Goal: Information Seeking & Learning: Learn about a topic

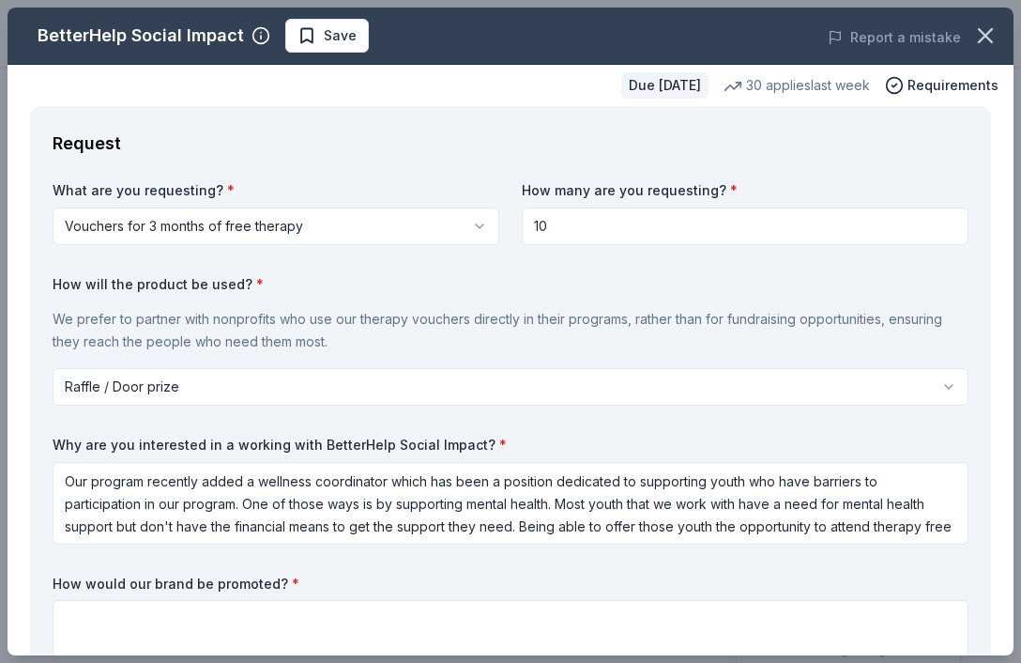
select select "raffleDoorPrize"
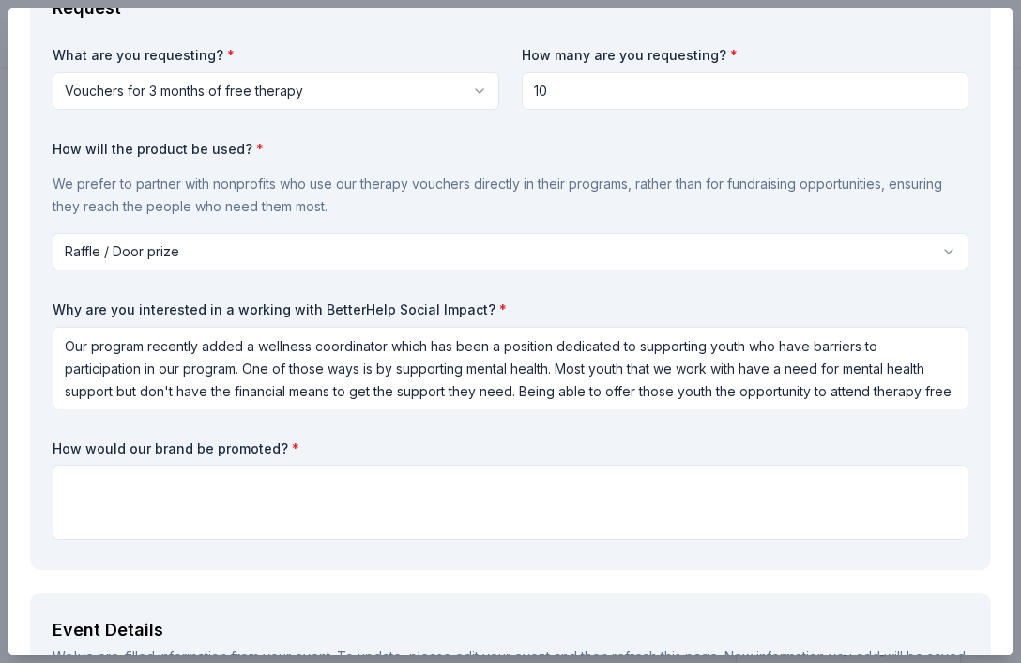
click at [491, 436] on div "What are you requesting? * Vouchers for 3 months of free therapy Vouchers for 3…" at bounding box center [511, 296] width 916 height 501
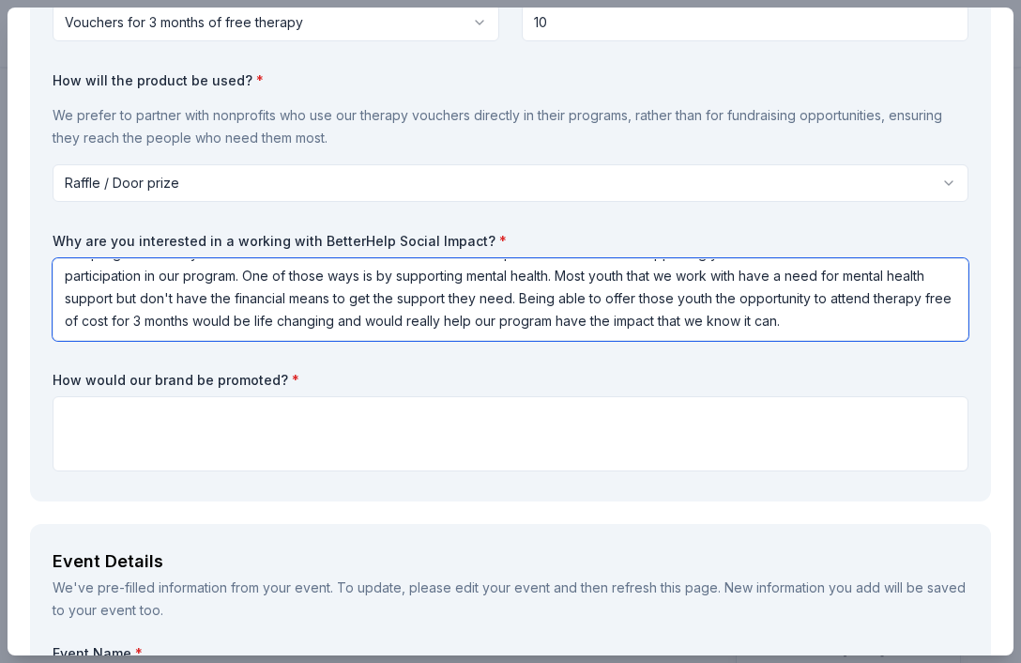
scroll to position [0, 0]
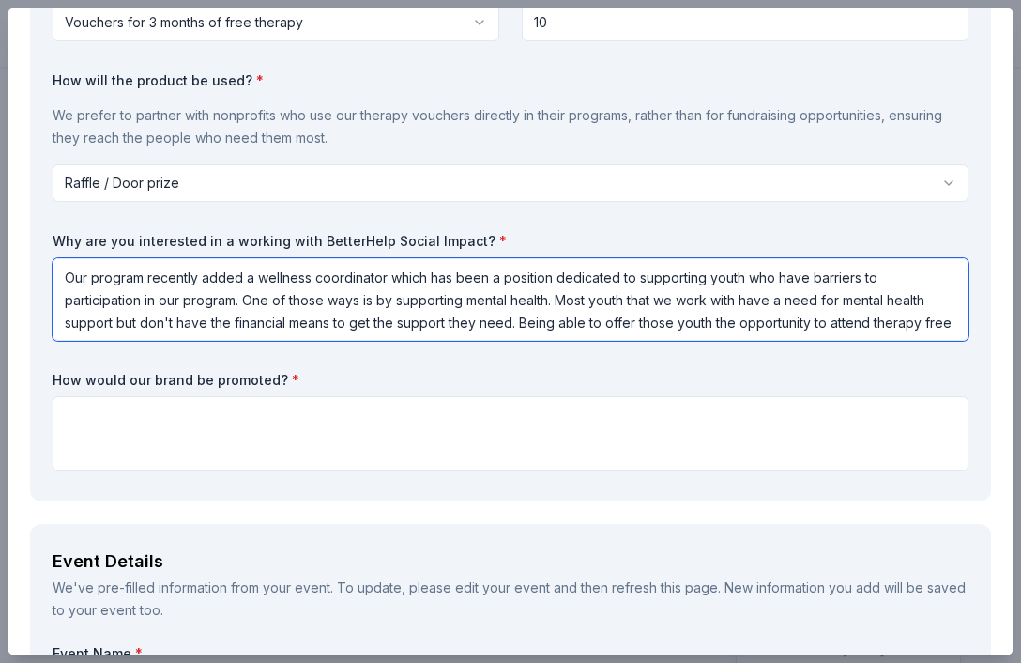
drag, startPoint x: 751, startPoint y: 321, endPoint x: 21, endPoint y: 205, distance: 739.6
paste textarea "Loremips Dolorsitame, c adip elitseddo ei temporinci utlab etd magn aliquaen ad…"
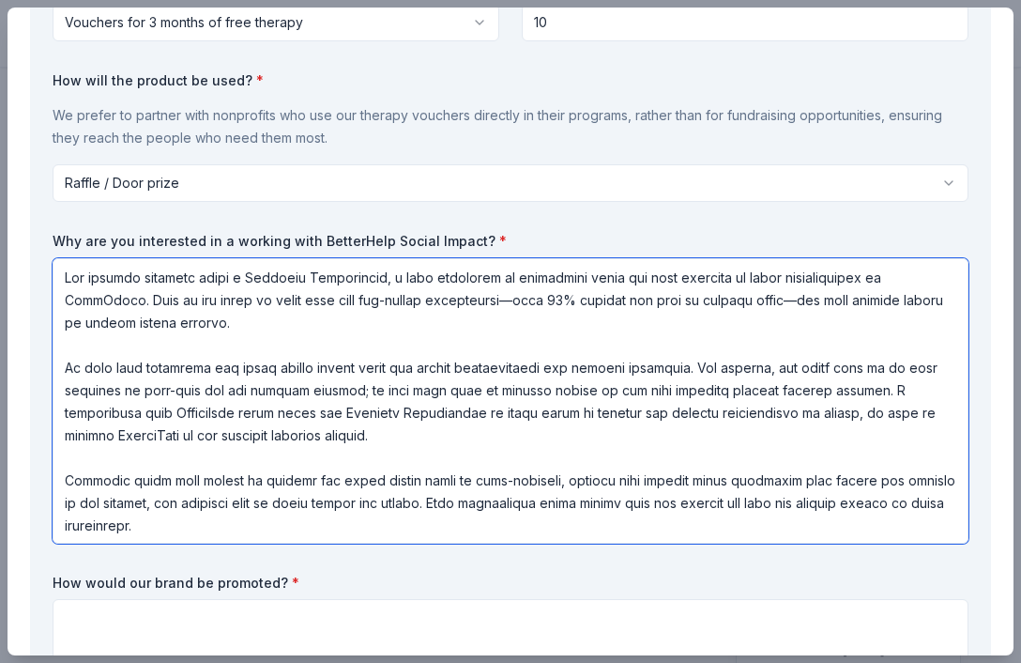
scroll to position [2, 0]
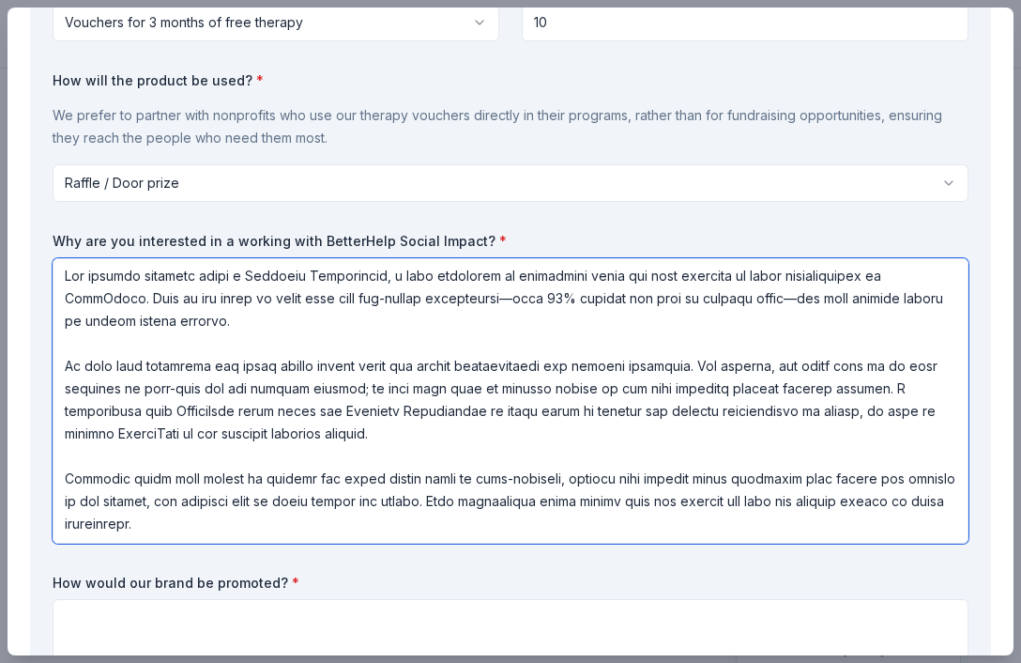
type textarea "Lor ipsumdo sitametc adipi e Seddoeiu Temporincid, u labo etdolorem al enimadmi…"
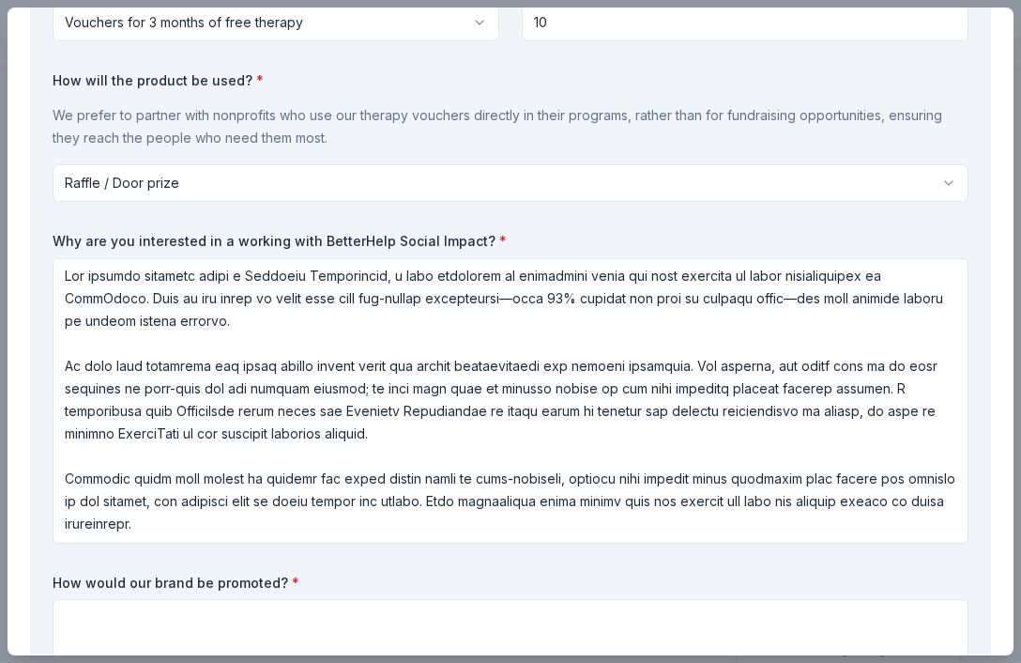
click at [355, 589] on label "How would our brand be promoted? *" at bounding box center [511, 583] width 916 height 19
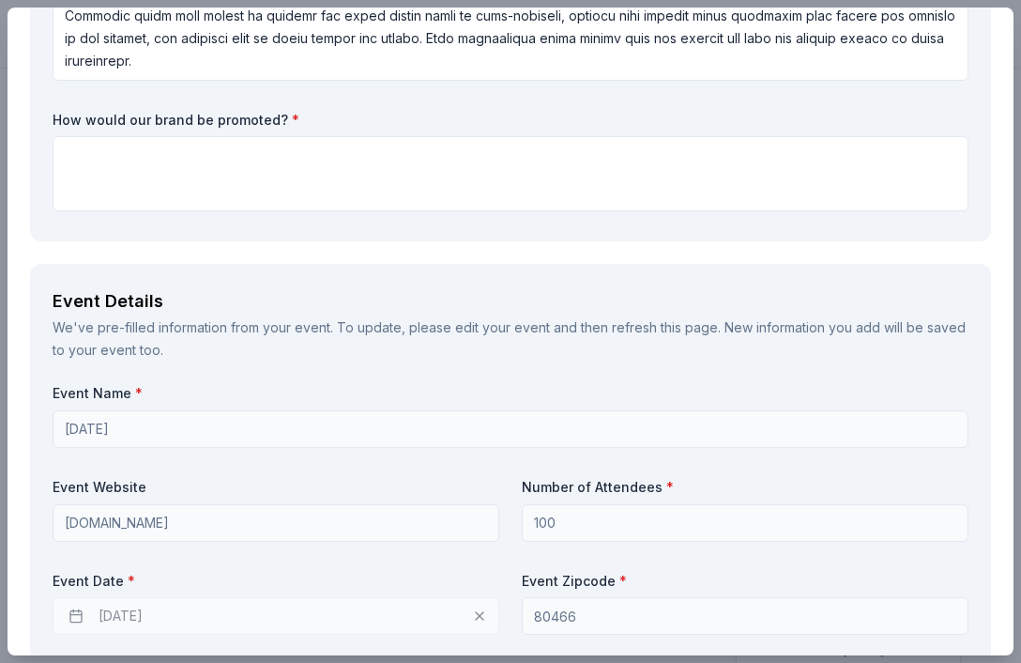
scroll to position [668, 0]
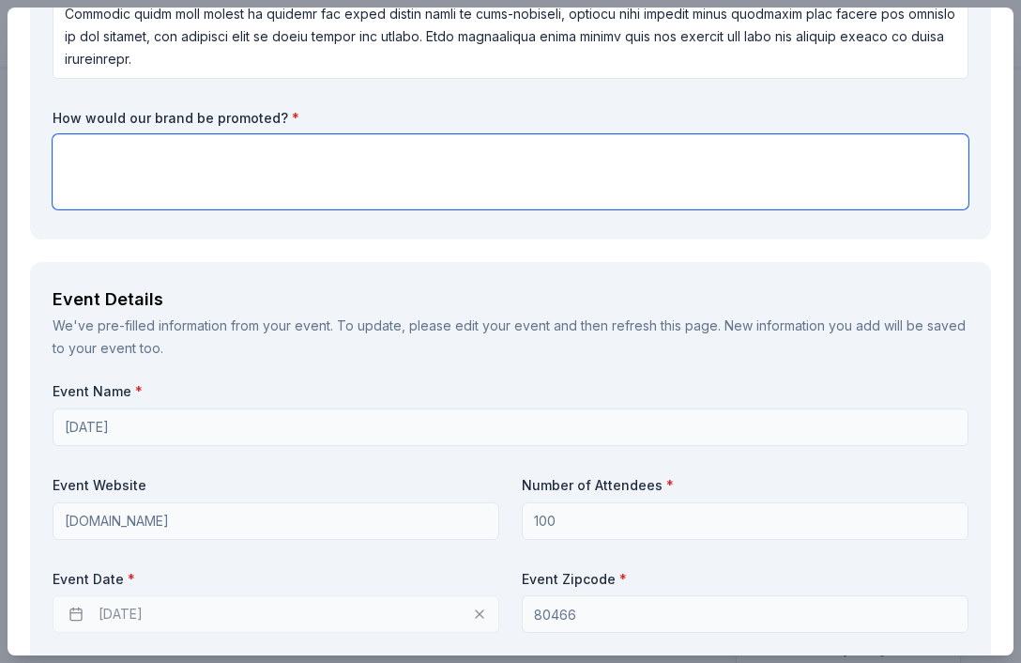
click at [119, 168] on textarea at bounding box center [511, 171] width 916 height 75
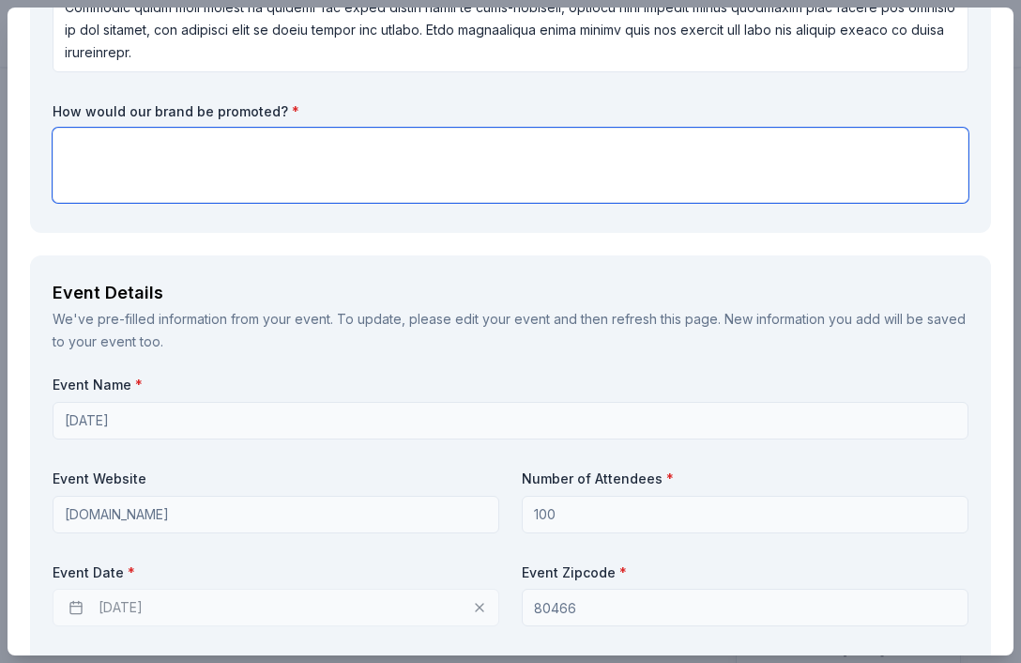
scroll to position [680, 0]
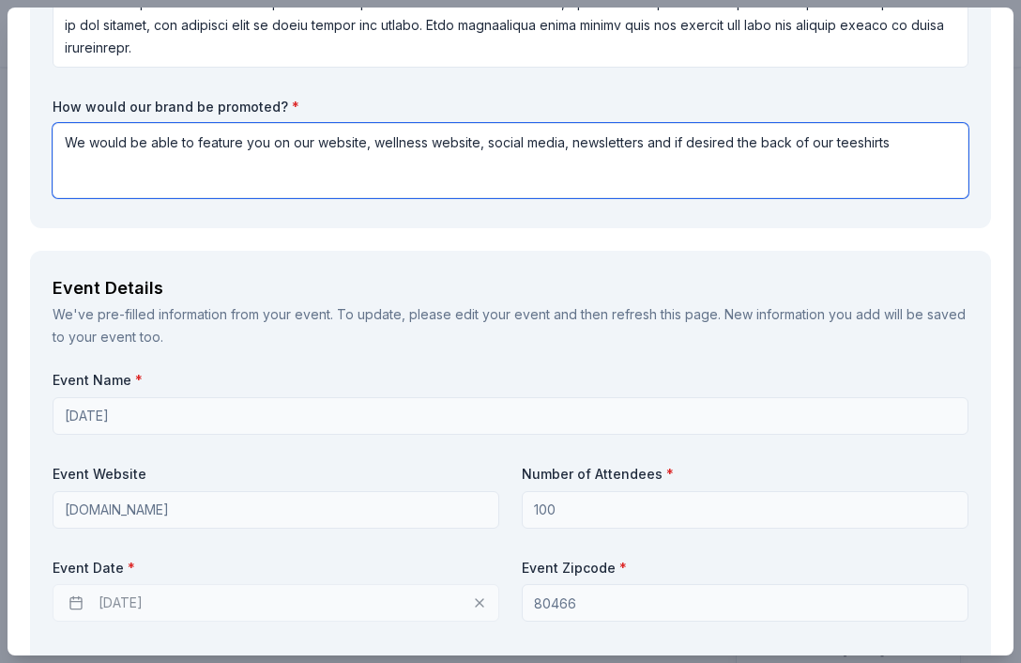
type textarea "We would be able to feature you on our website, wellness website, social media,…"
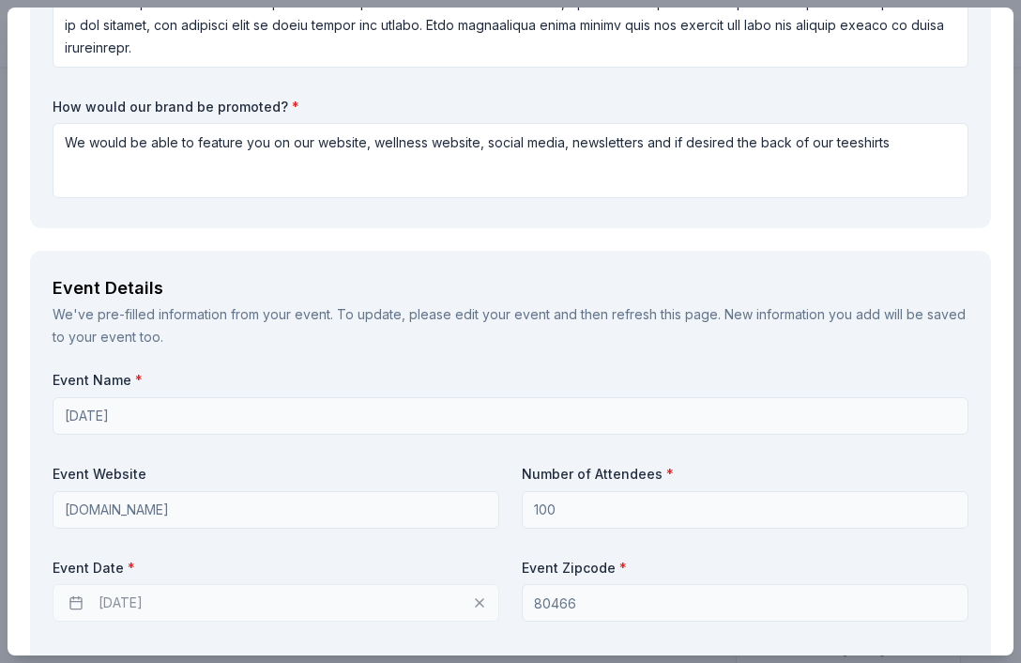
click at [201, 314] on div "We've pre-filled information from your event. To update, please edit your event…" at bounding box center [511, 325] width 916 height 45
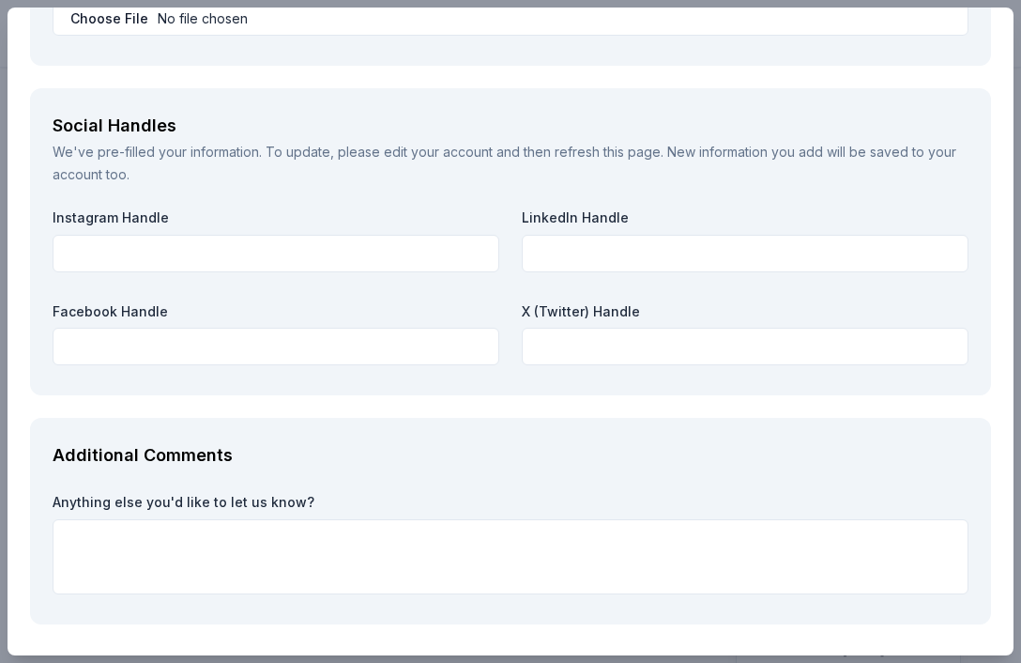
scroll to position [2684, 0]
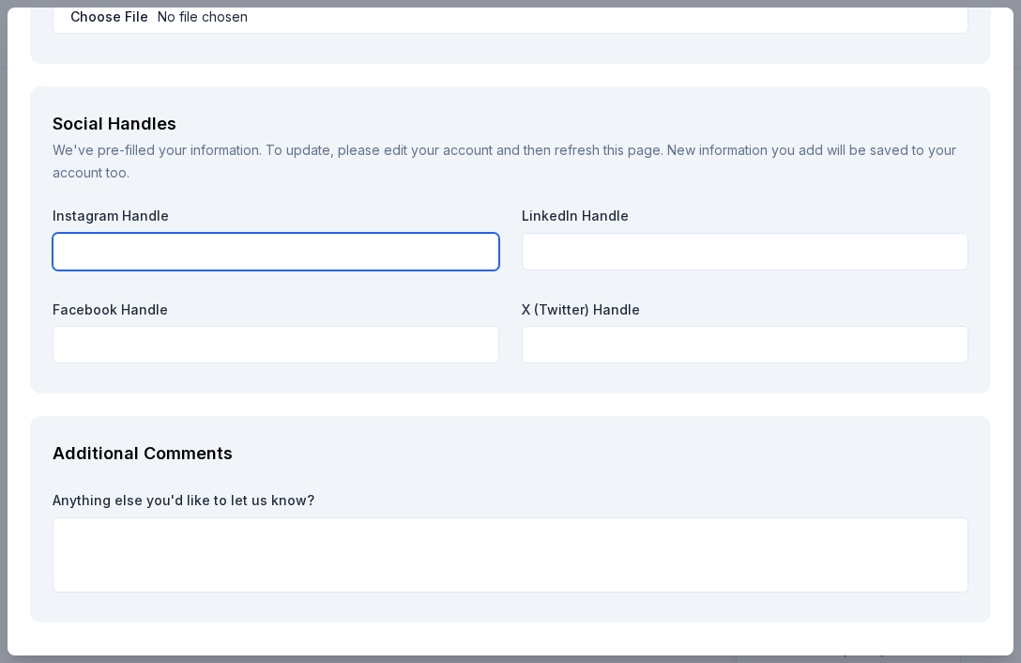
click at [211, 247] on input "text" at bounding box center [276, 252] width 447 height 38
type input "teamworkscolorado"
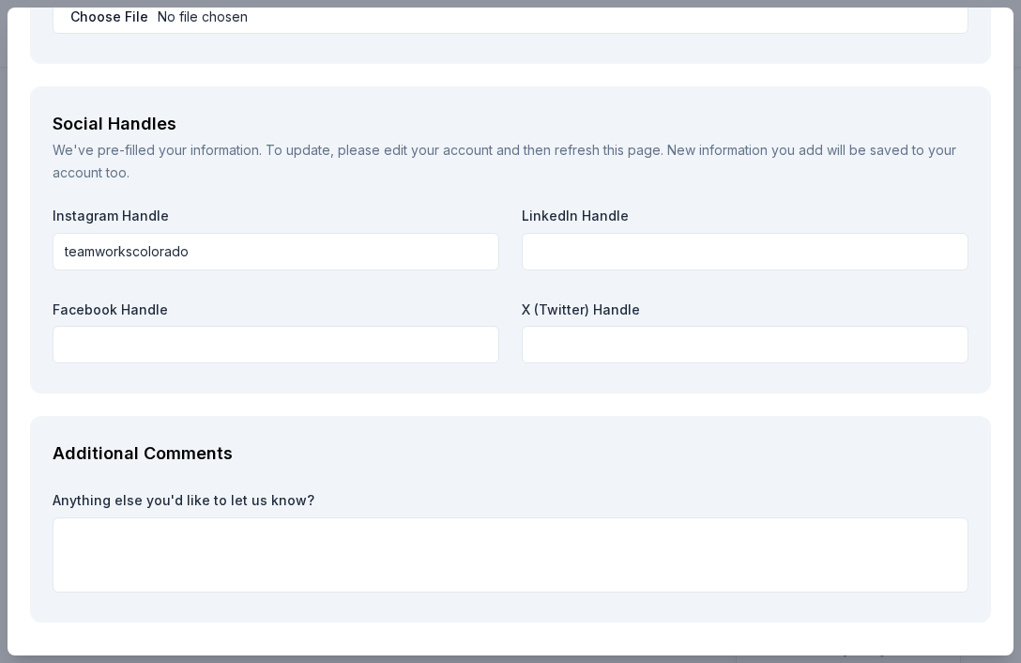
click at [308, 430] on div "Additional Comments Anything else you'd like to let us know?" at bounding box center [510, 519] width 961 height 207
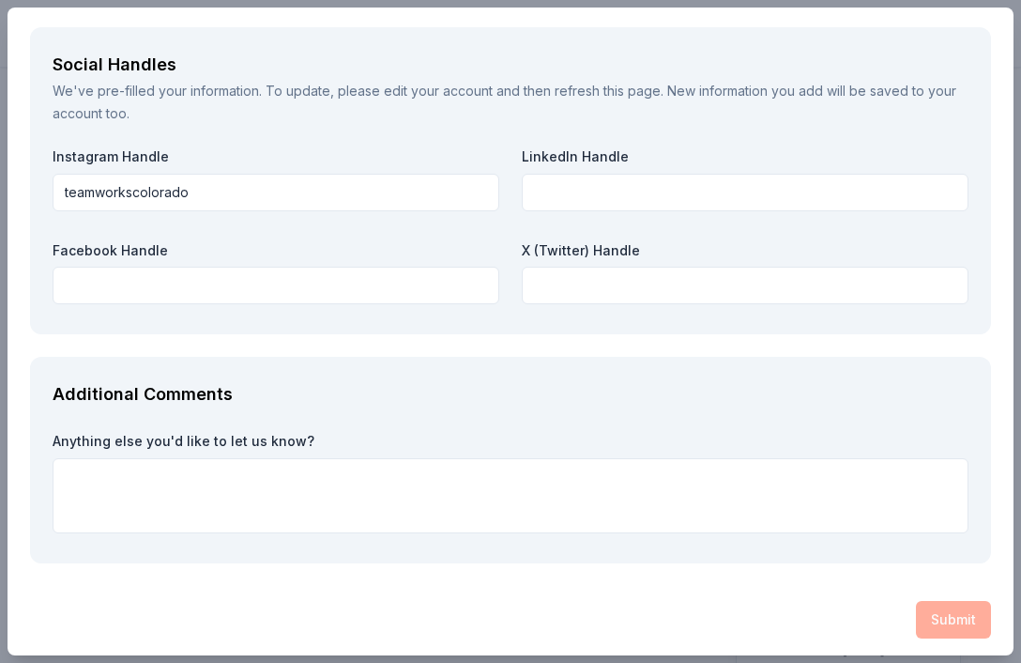
scroll to position [2748, 0]
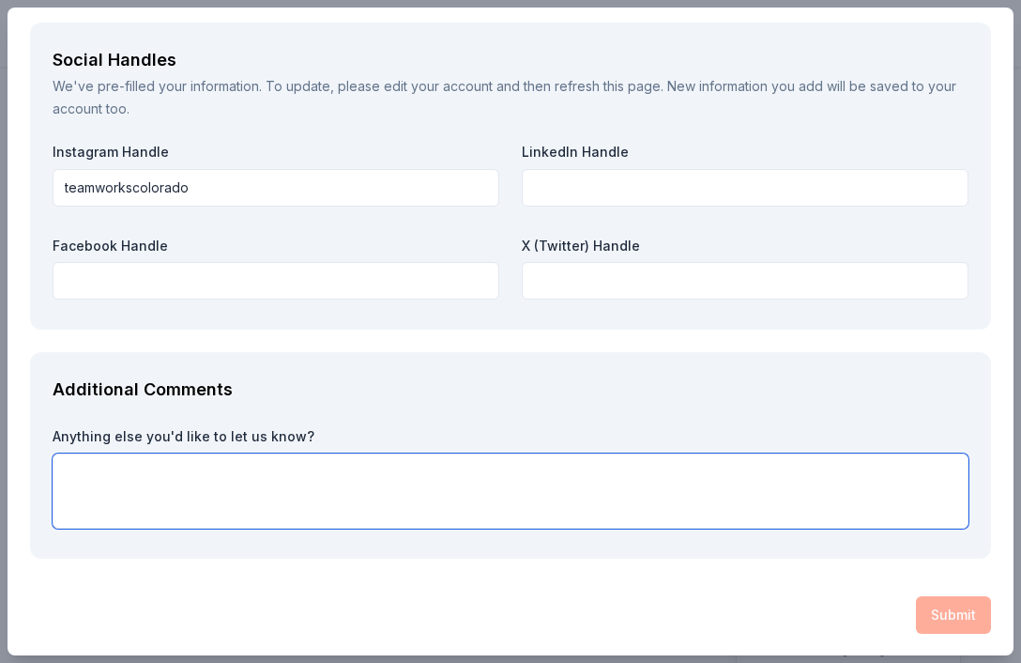
click at [791, 500] on textarea at bounding box center [511, 490] width 916 height 75
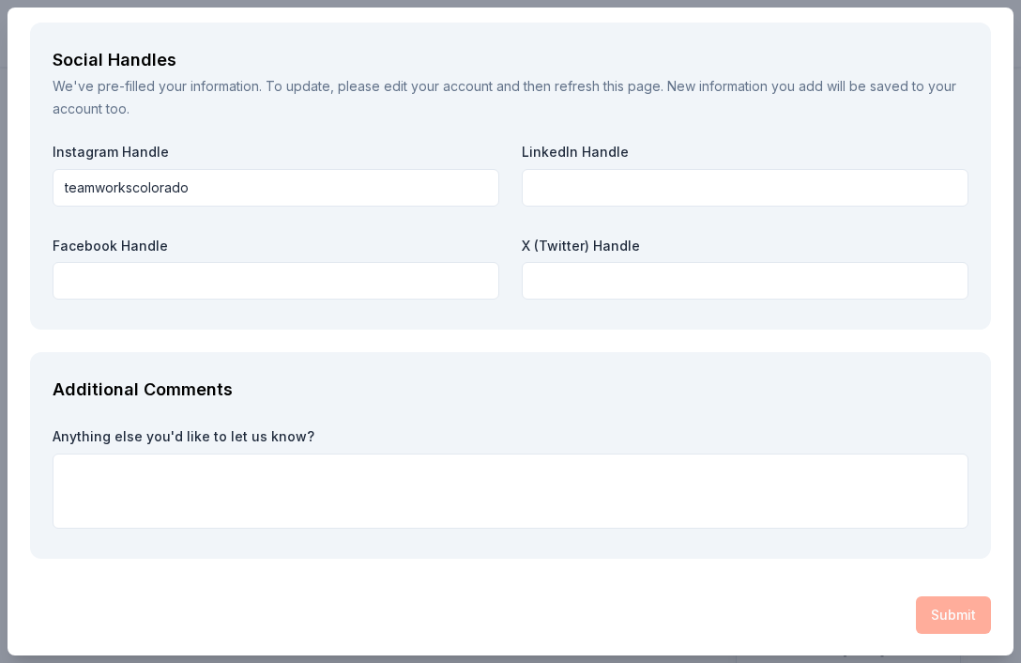
click at [667, 369] on div "Additional Comments Anything else you'd like to let us know?" at bounding box center [510, 455] width 961 height 207
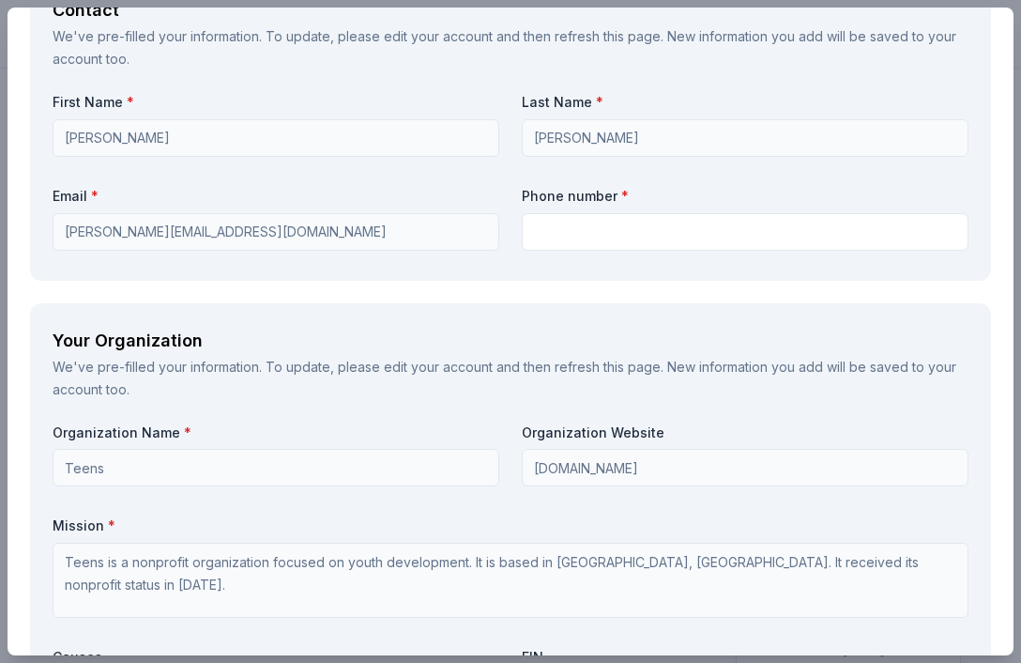
scroll to position [1863, 0]
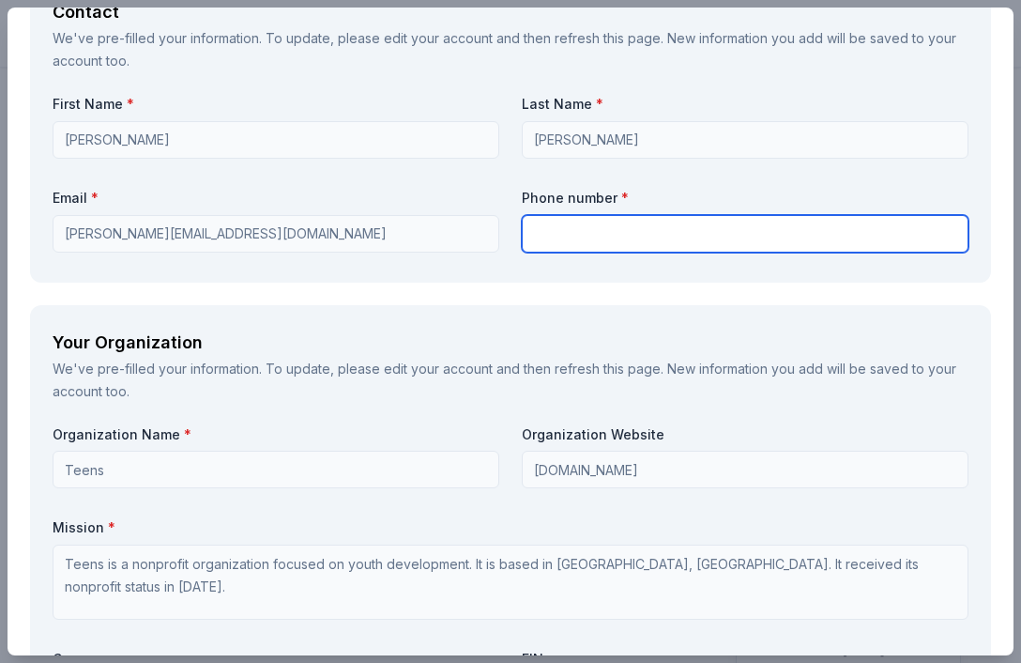
click at [578, 234] on input "text" at bounding box center [745, 234] width 447 height 38
type input "5156089661"
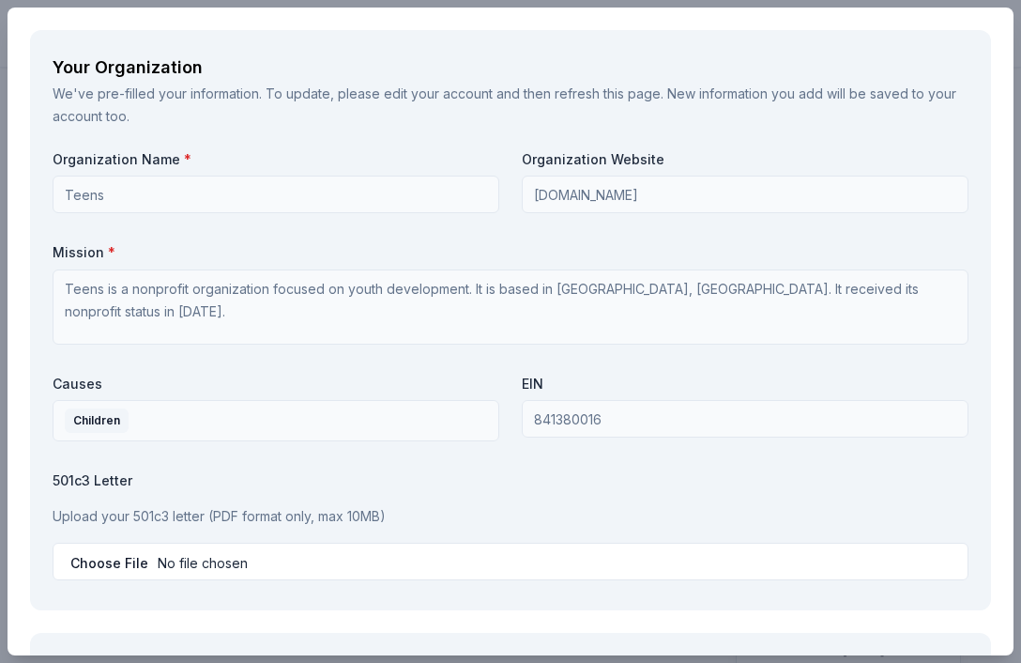
scroll to position [2748, 0]
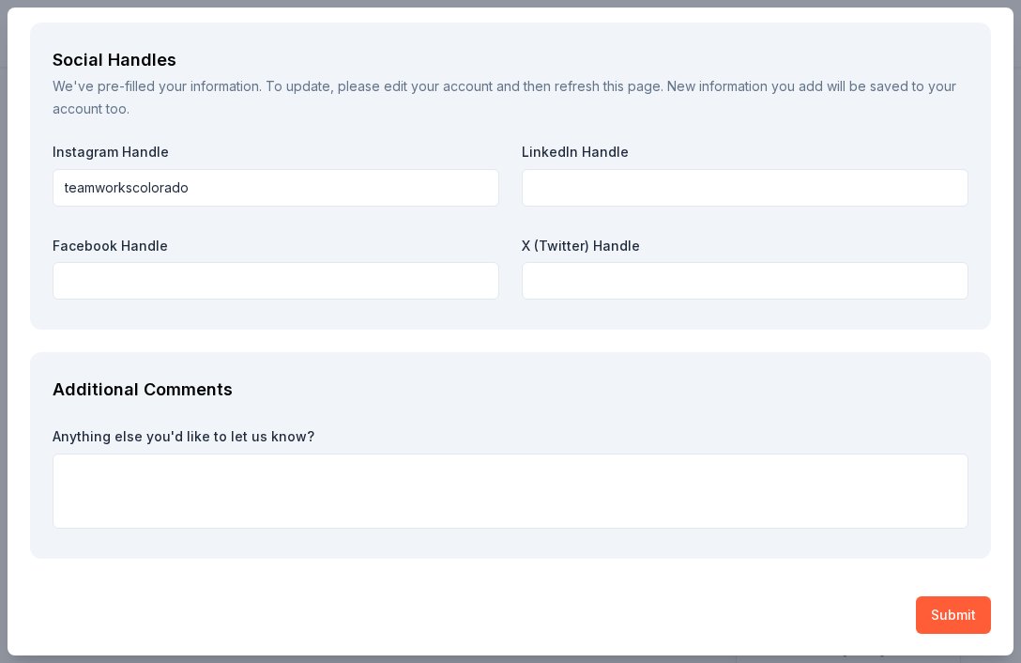
click at [943, 618] on button "Submit" at bounding box center [953, 615] width 75 height 38
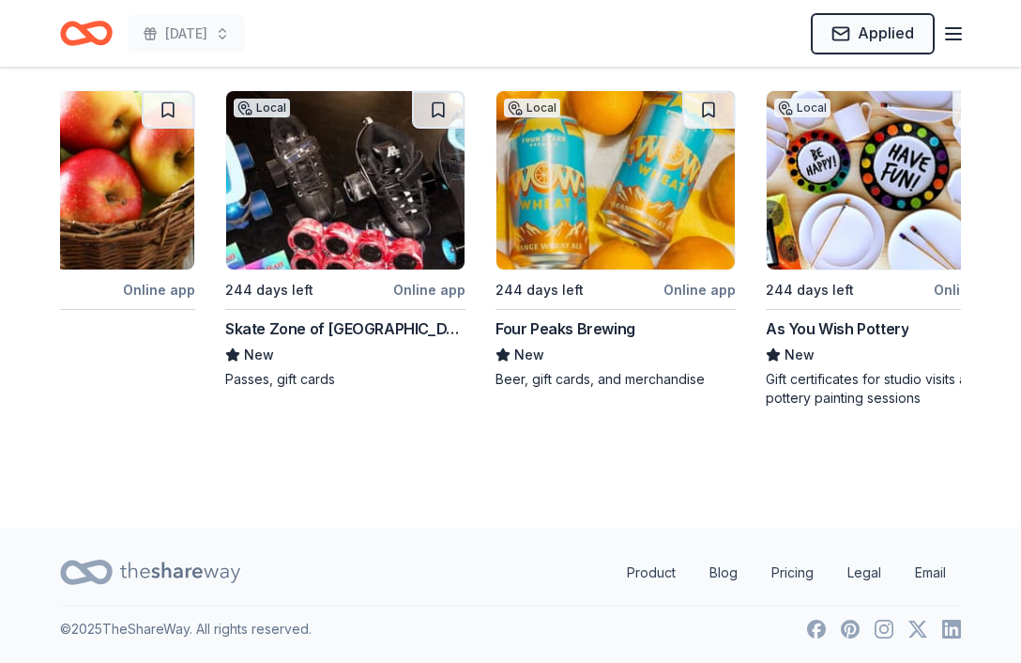
scroll to position [0, 1731]
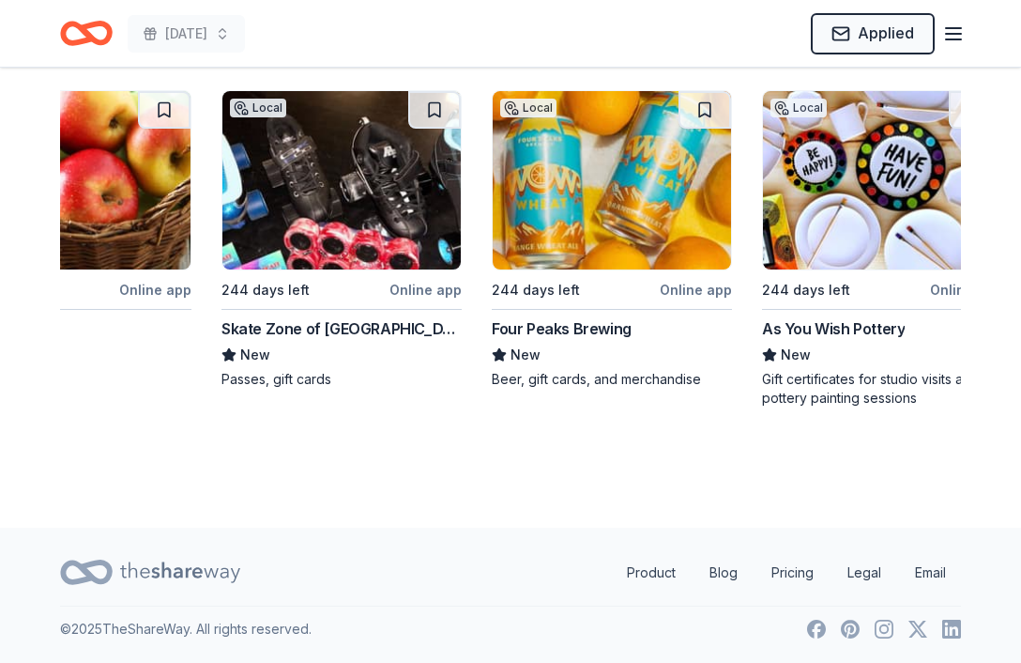
click at [944, 209] on img at bounding box center [882, 180] width 238 height 178
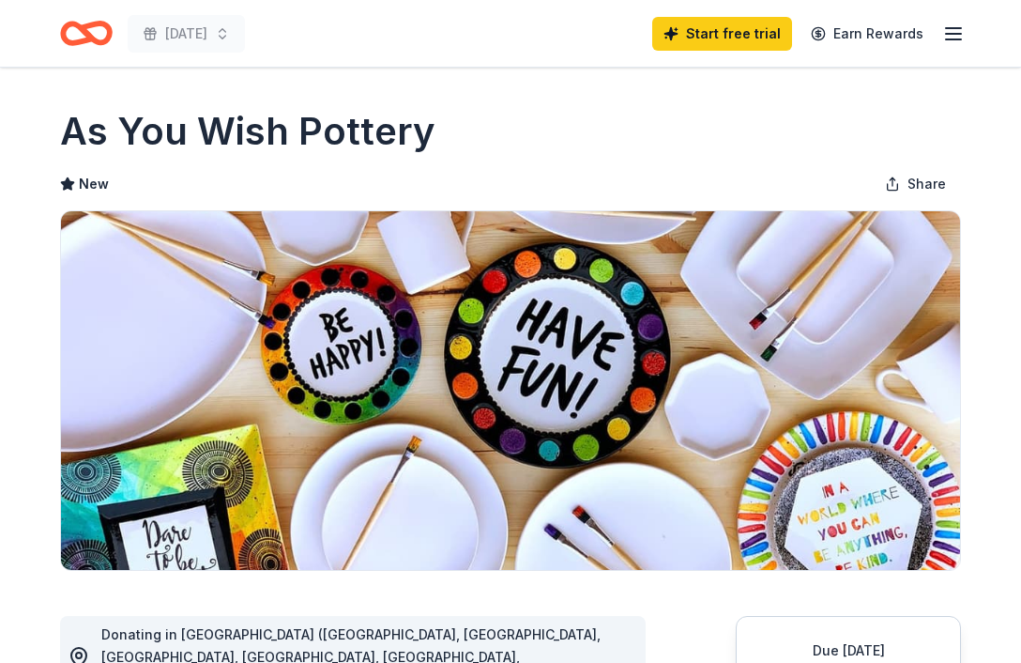
click at [77, 29] on icon "Home" at bounding box center [86, 33] width 53 height 44
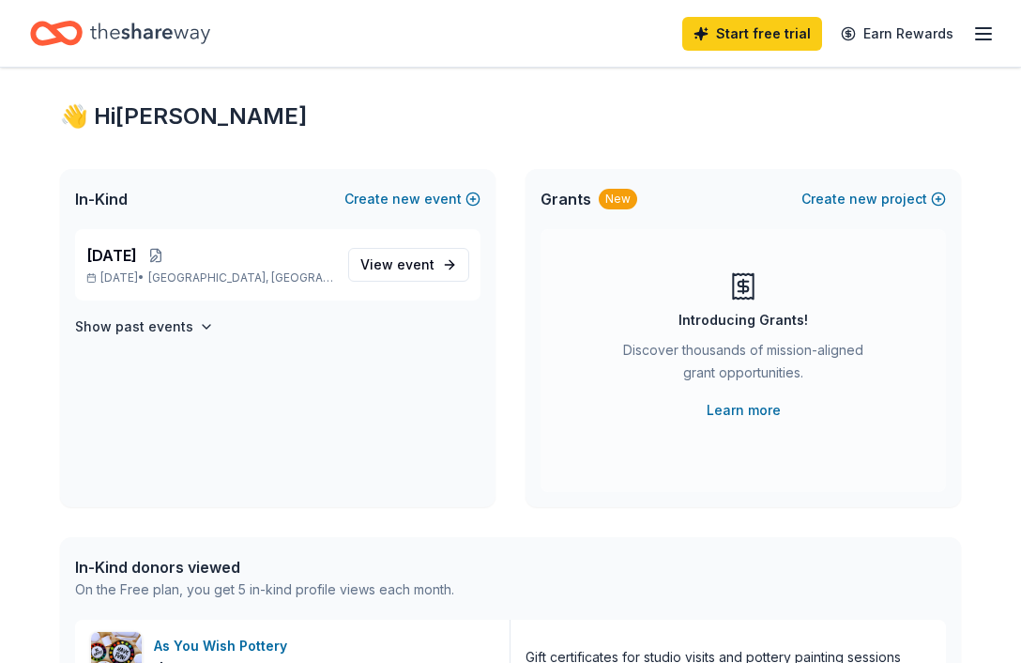
scroll to position [30, 0]
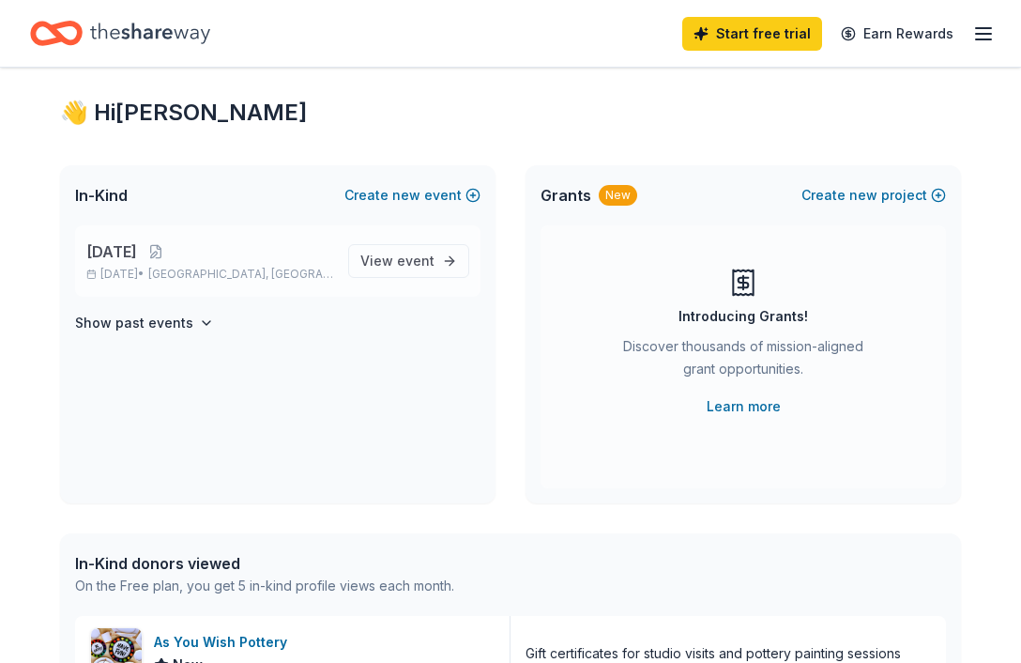
click at [267, 271] on p "Jun 30, 2026 • Nederland, CO" at bounding box center [209, 274] width 247 height 15
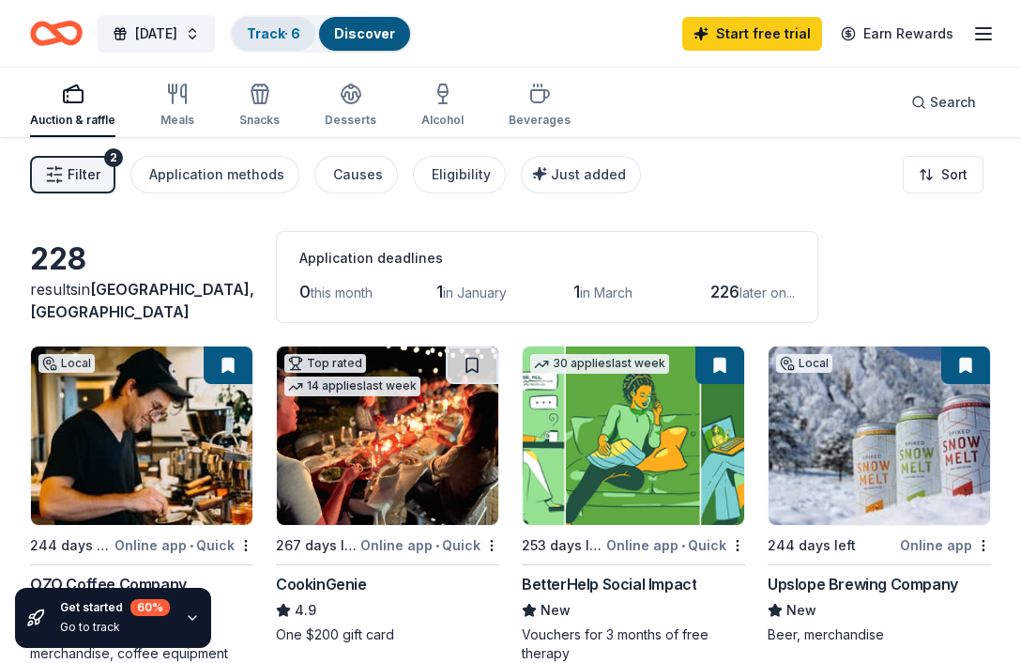
click at [300, 25] on link "Track · 6" at bounding box center [274, 33] width 54 height 16
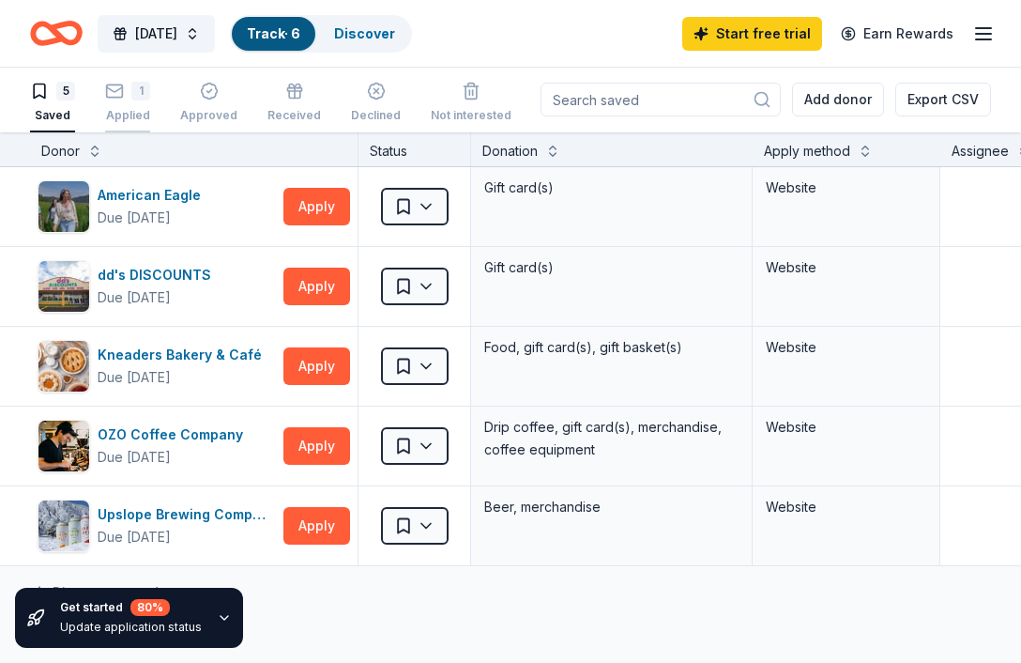
click at [112, 105] on div "1 Applied" at bounding box center [127, 102] width 45 height 41
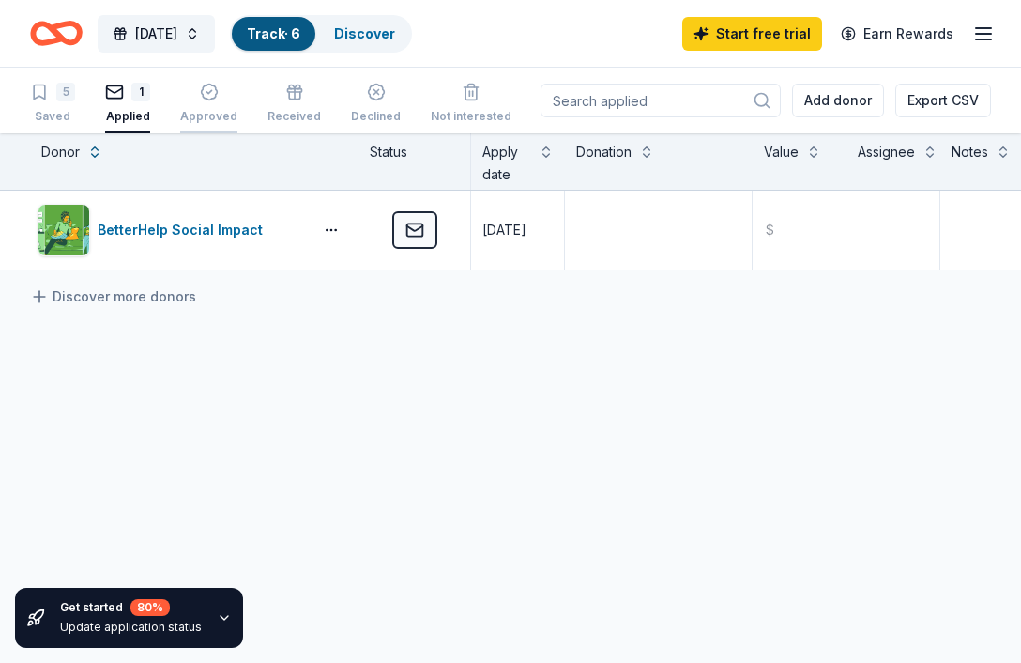
click at [217, 96] on div "button" at bounding box center [208, 92] width 57 height 19
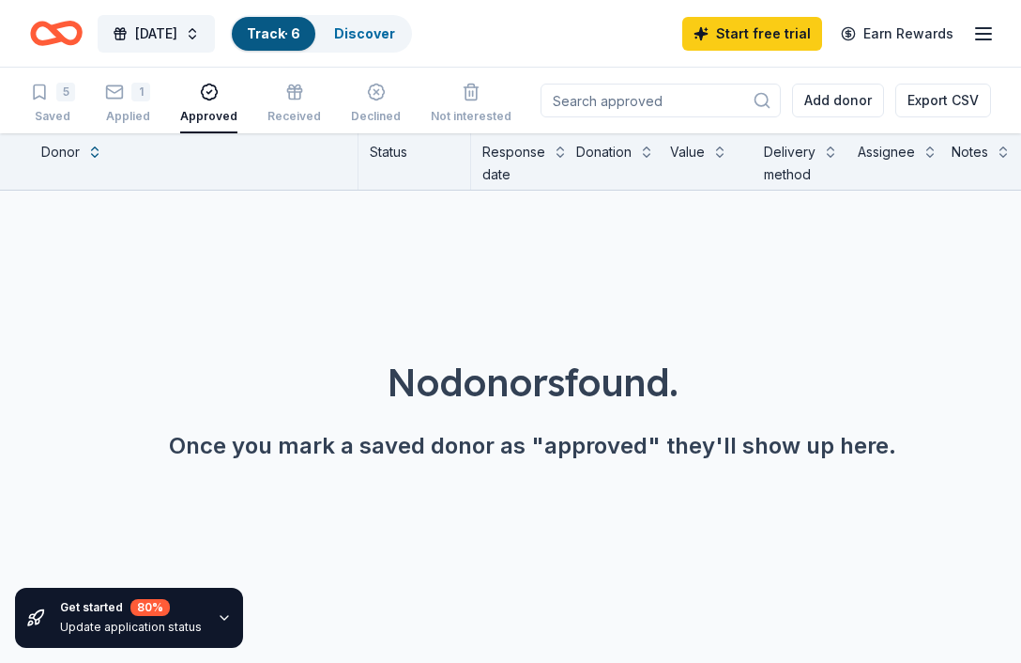
click at [53, 29] on icon "Home" at bounding box center [65, 32] width 29 height 19
click at [49, 30] on icon "Home" at bounding box center [56, 33] width 53 height 44
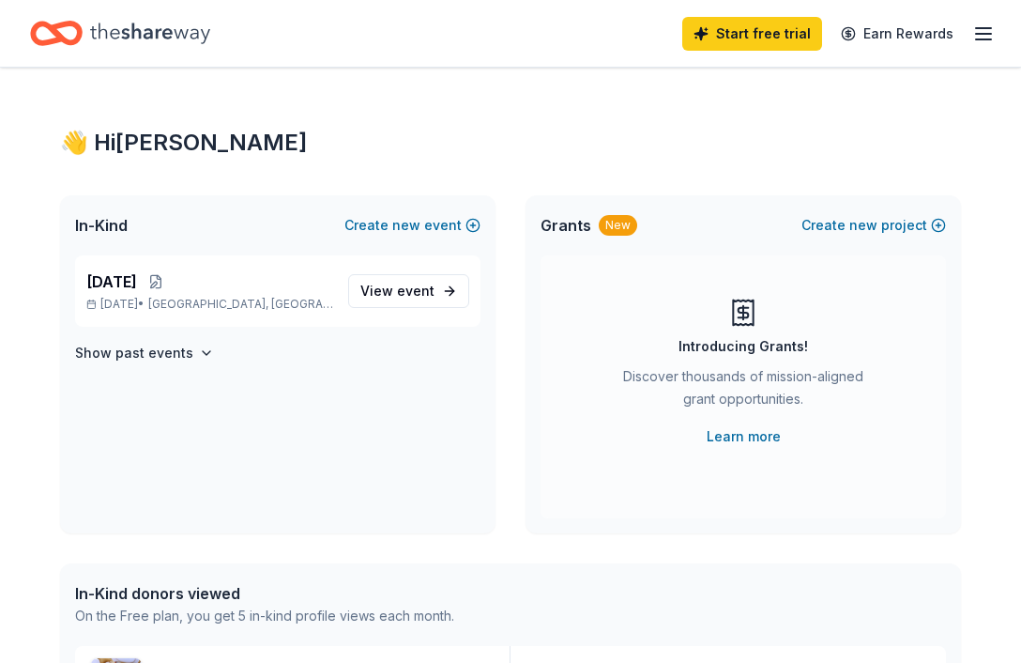
click at [170, 39] on icon "Home" at bounding box center [150, 33] width 120 height 38
click at [764, 440] on link "Learn more" at bounding box center [744, 436] width 74 height 23
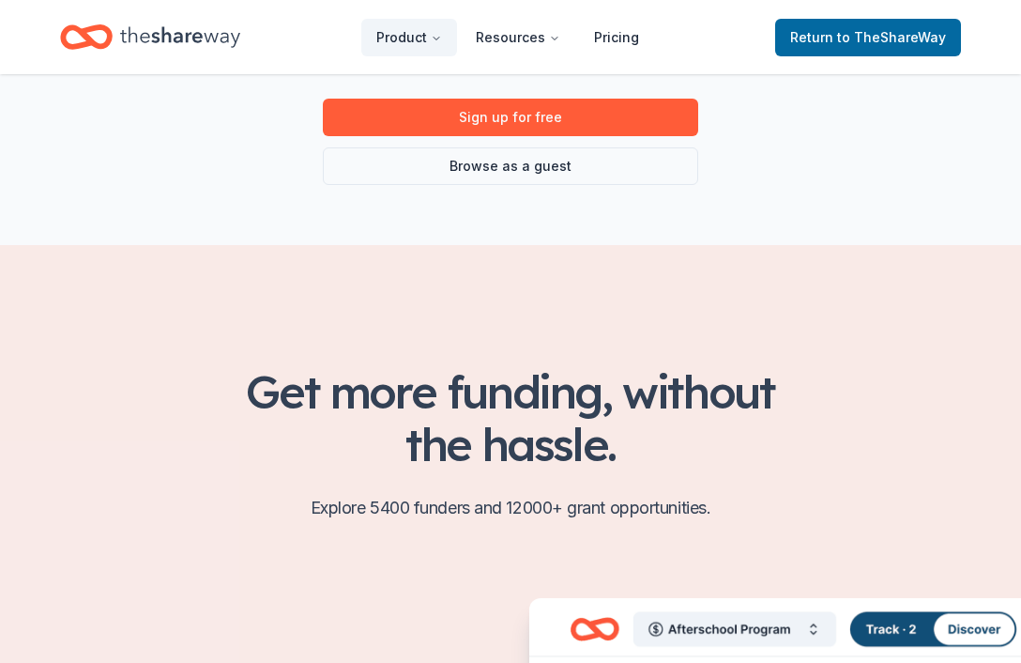
scroll to position [253, 0]
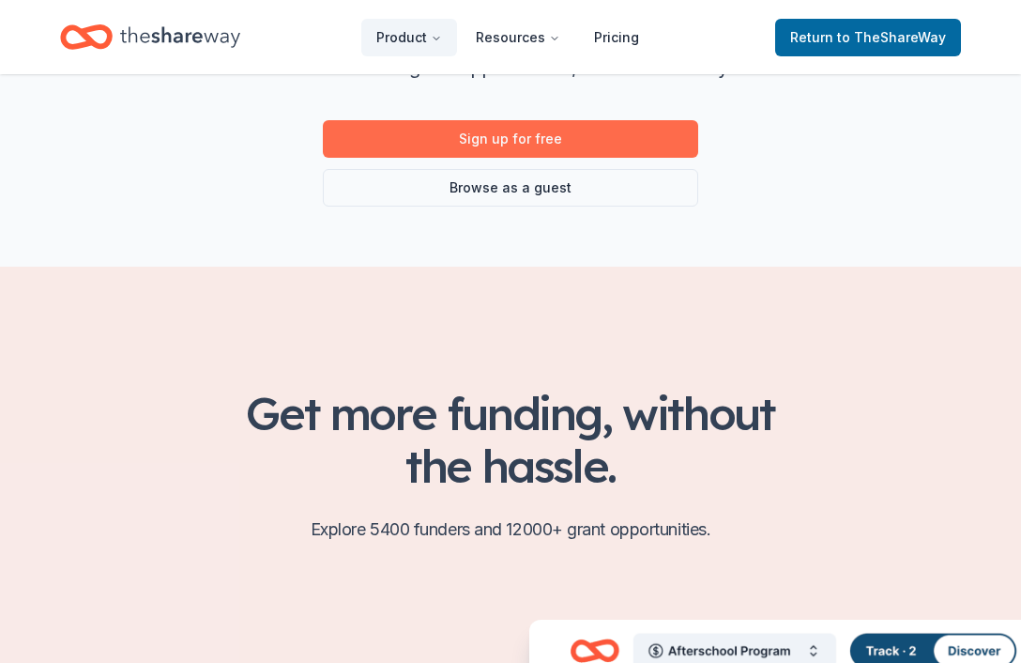
click at [518, 147] on link "Sign up for free" at bounding box center [511, 139] width 376 height 38
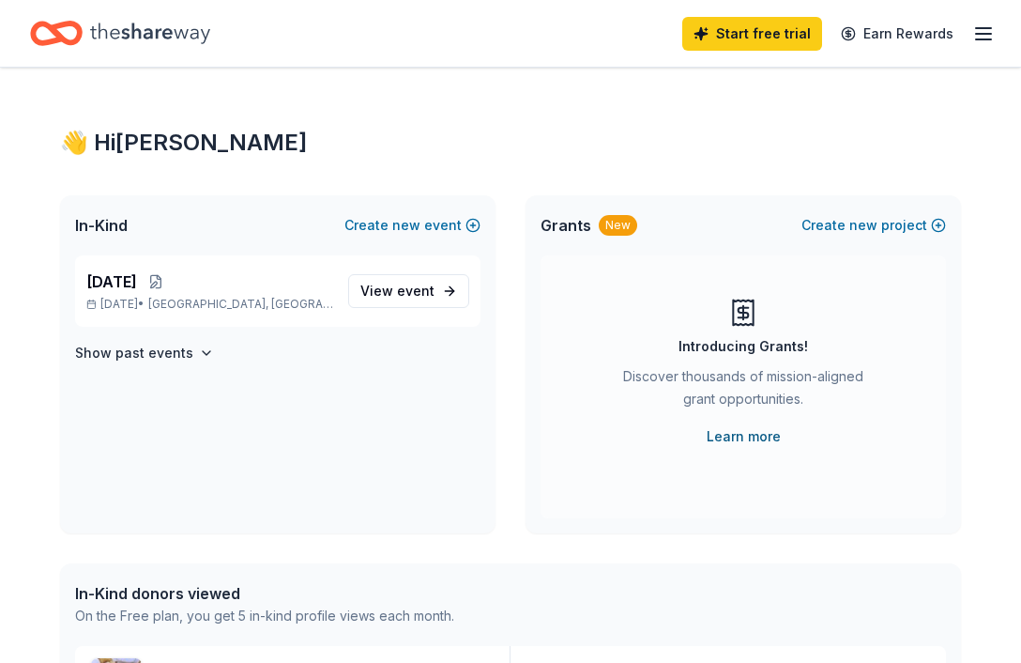
click at [756, 429] on link "Learn more" at bounding box center [744, 436] width 74 height 23
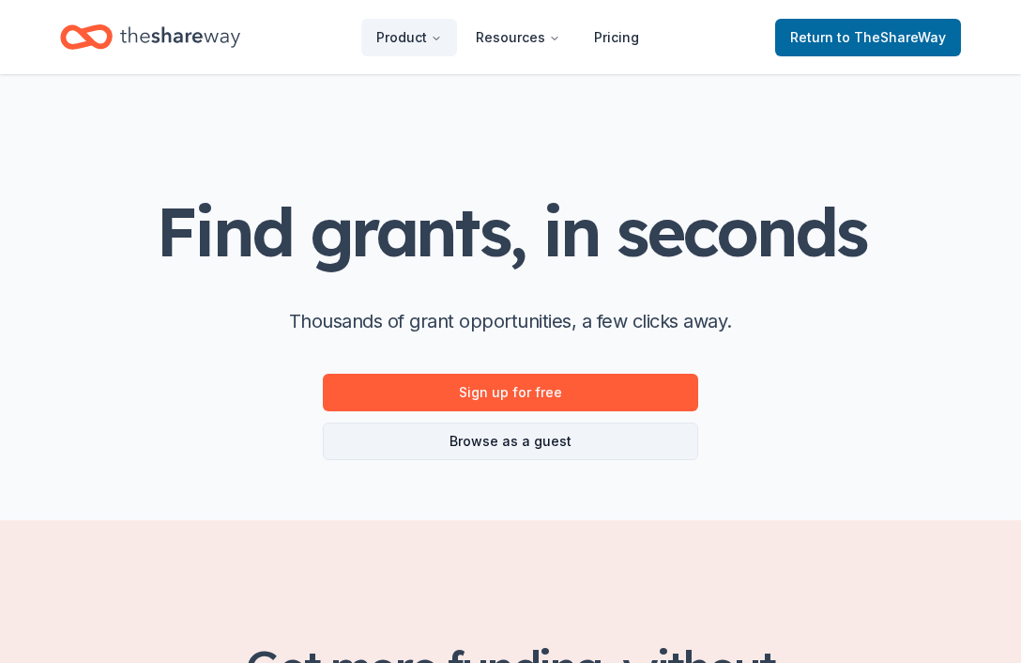
click at [550, 438] on link "Browse as a guest" at bounding box center [511, 441] width 376 height 38
click at [493, 449] on link "Browse as a guest" at bounding box center [511, 441] width 376 height 38
click at [497, 450] on link "Browse as a guest" at bounding box center [511, 441] width 376 height 38
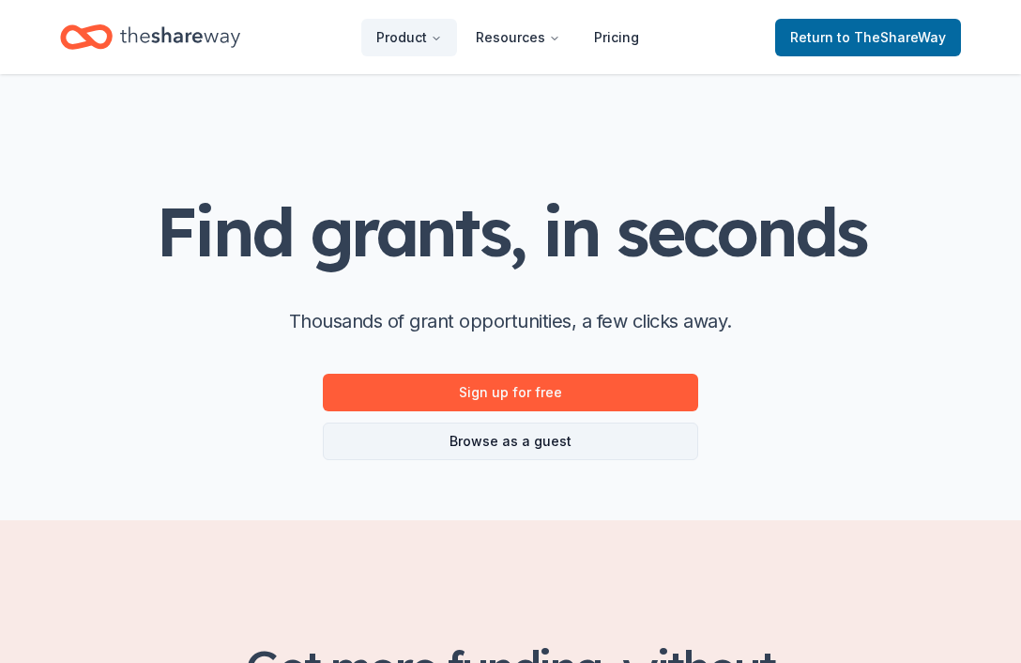
click at [559, 458] on link "Browse as a guest" at bounding box center [511, 441] width 376 height 38
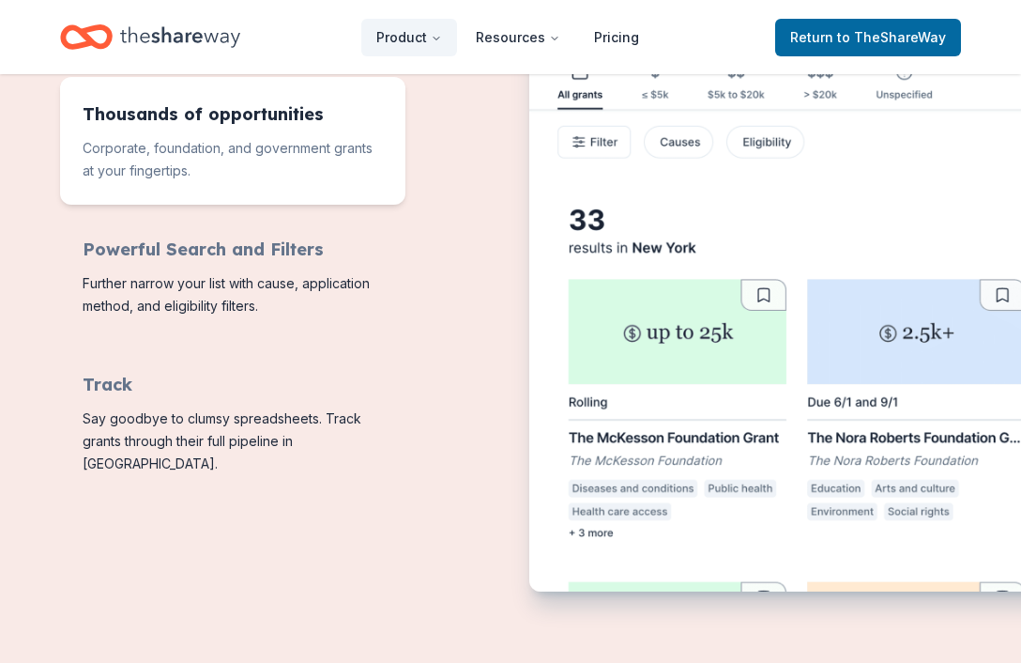
scroll to position [884, 0]
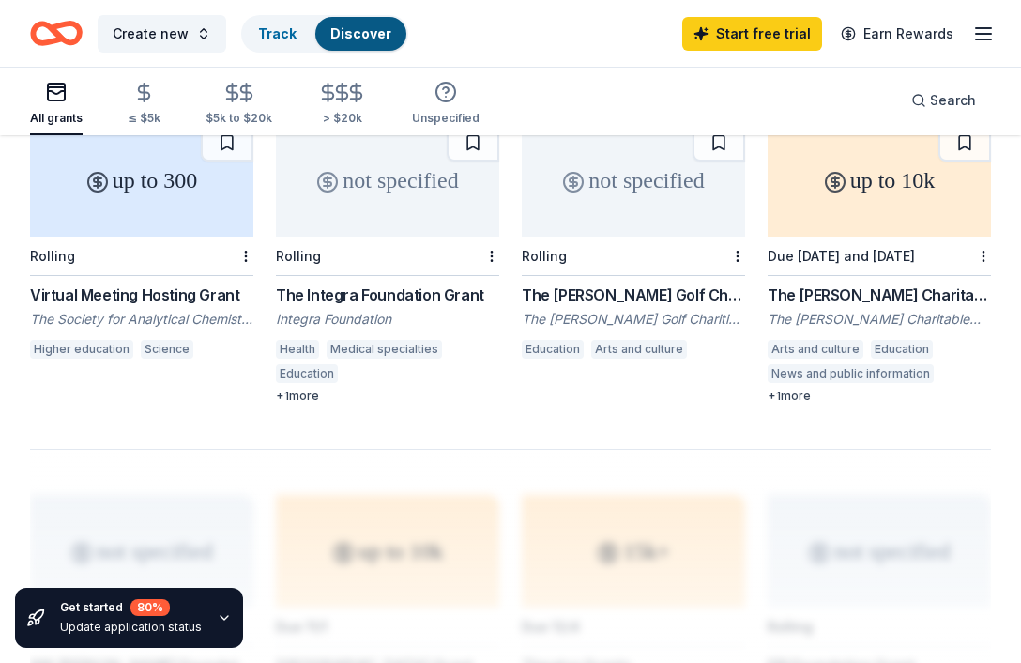
scroll to position [1387, 0]
